Goal: Check status: Check status

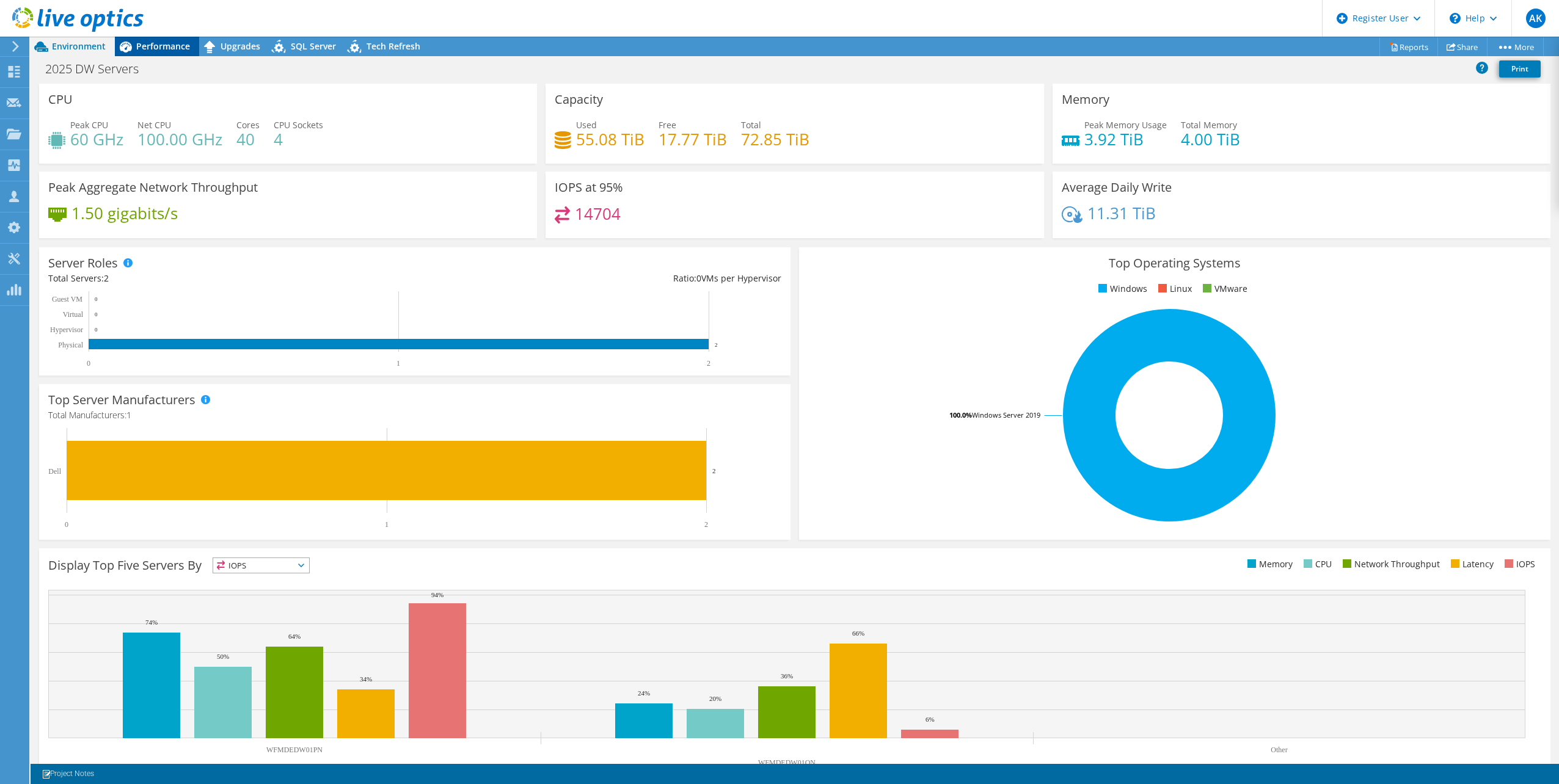
click at [151, 37] on div "Performance" at bounding box center [157, 46] width 84 height 19
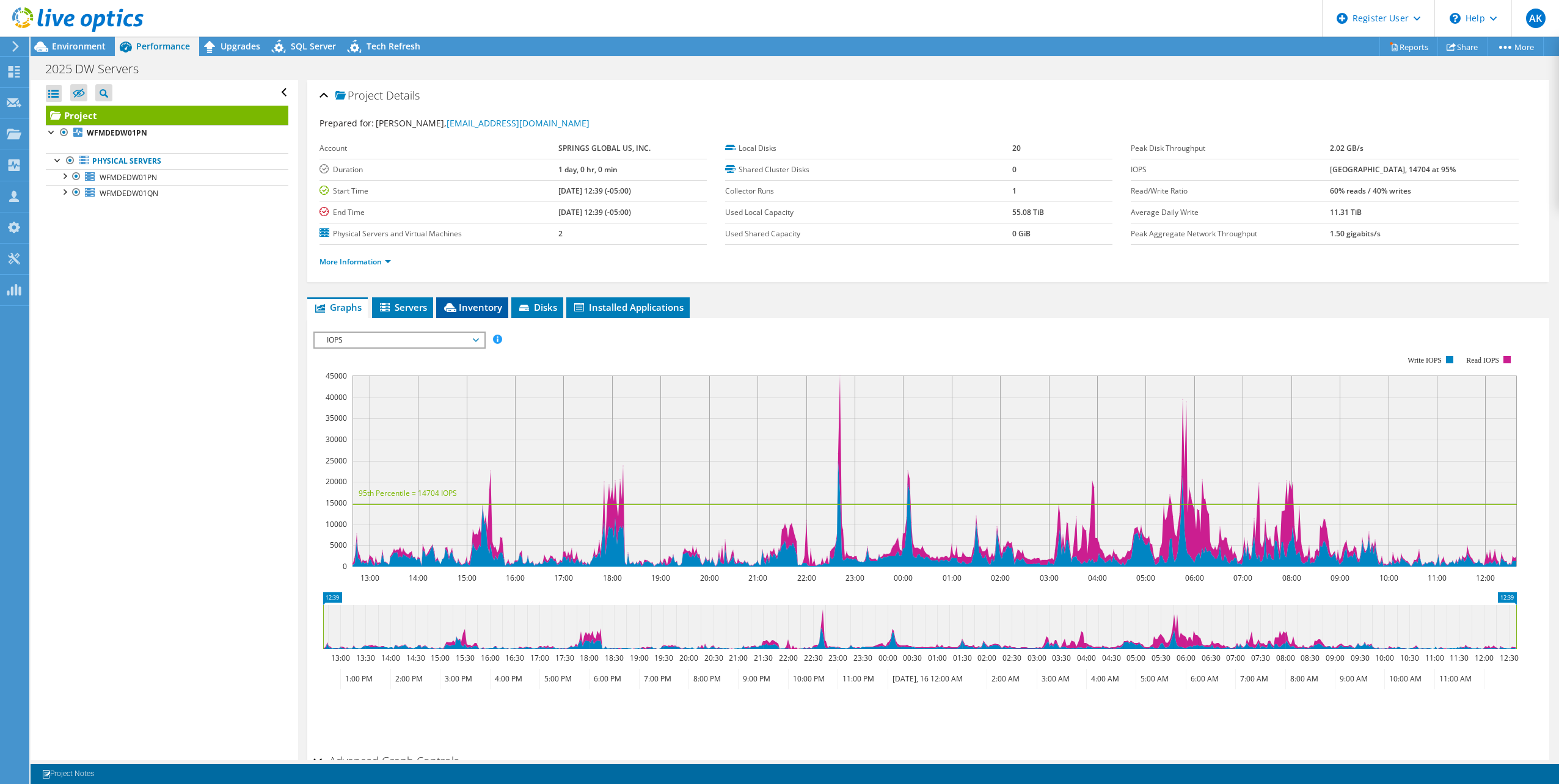
click at [485, 309] on span "Inventory" at bounding box center [472, 307] width 59 height 12
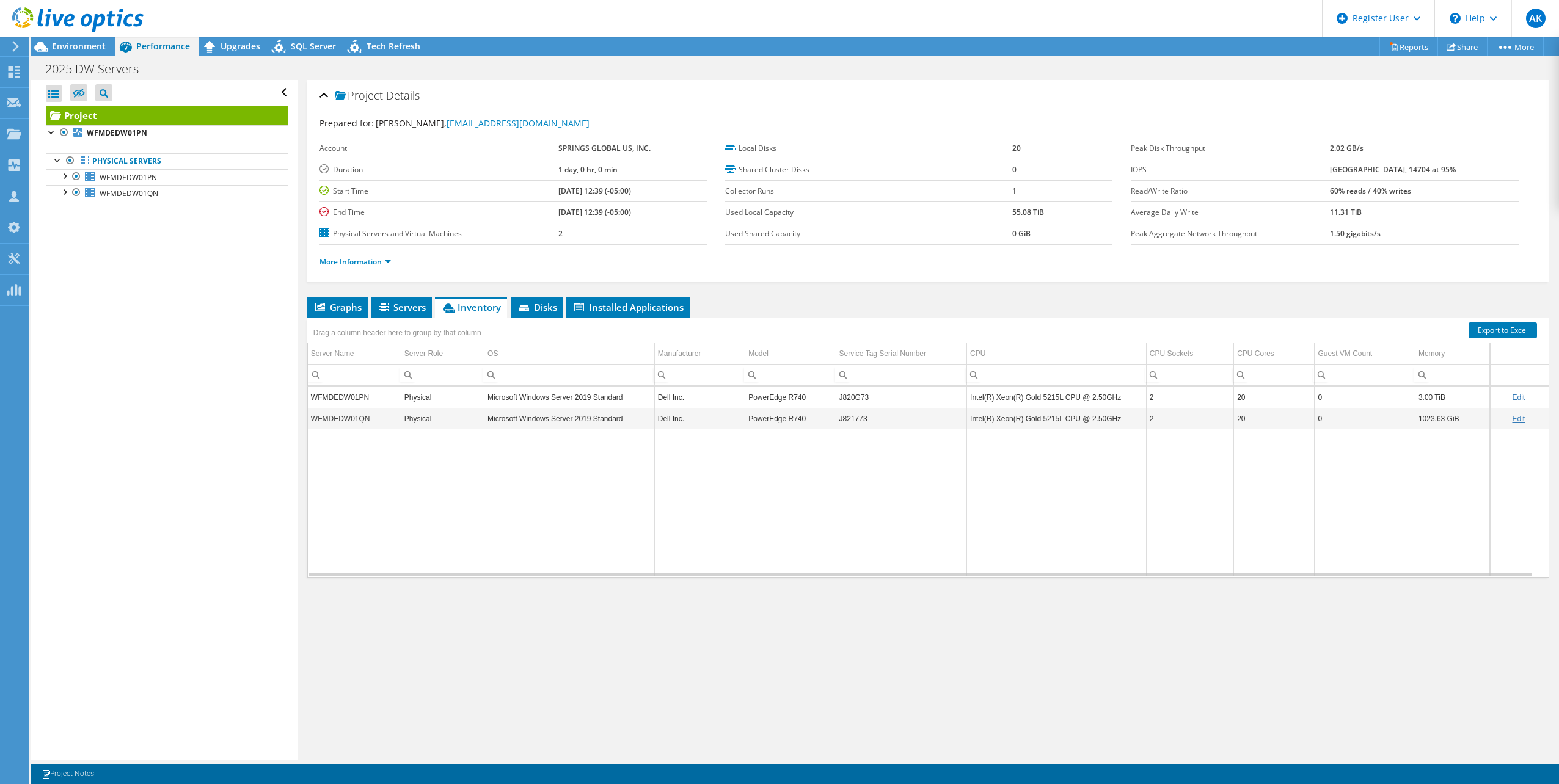
click at [76, 24] on icon at bounding box center [78, 20] width 131 height 25
